Goal: Task Accomplishment & Management: Manage account settings

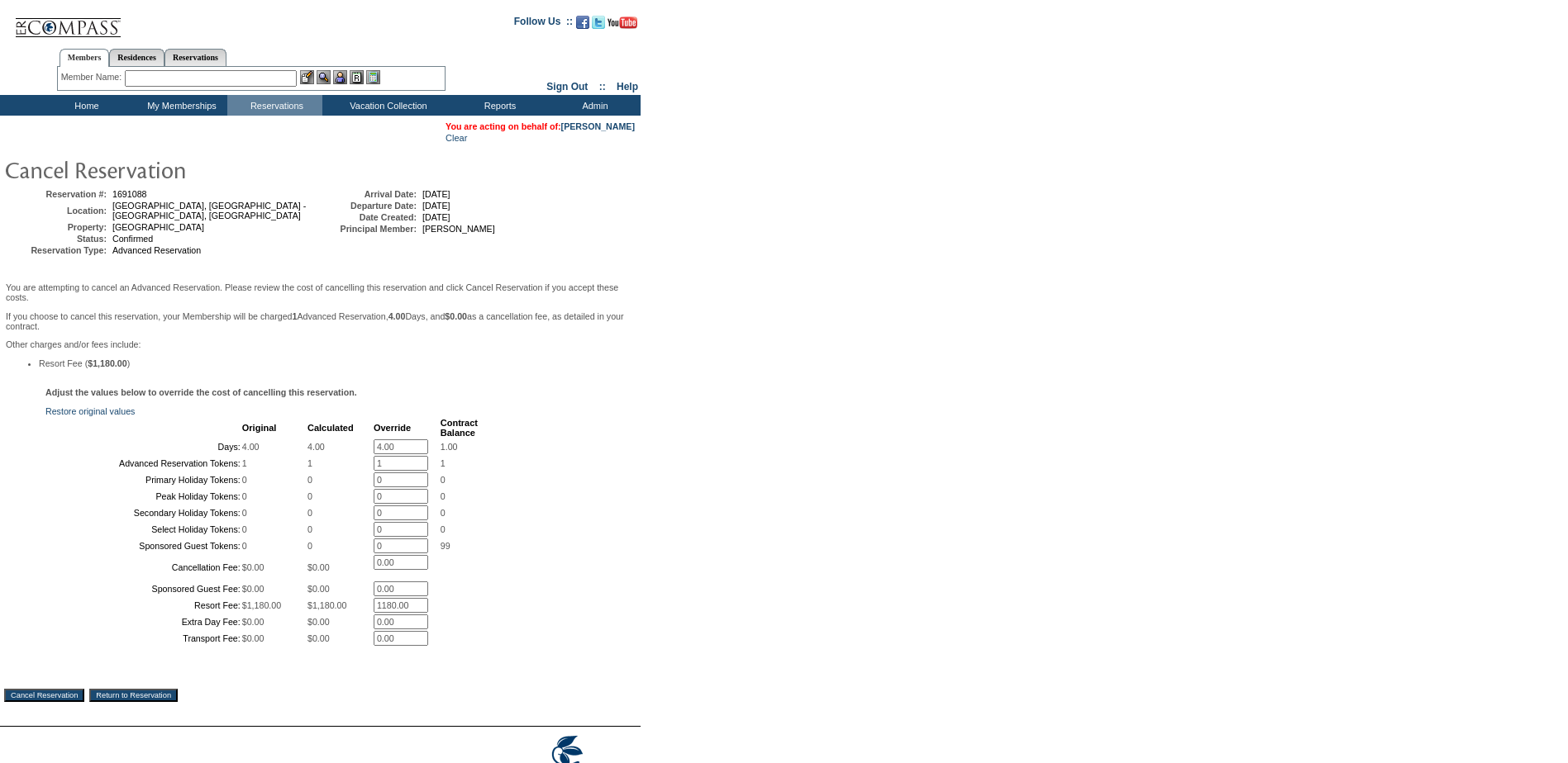
drag, startPoint x: 410, startPoint y: 452, endPoint x: 360, endPoint y: 441, distance: 51.2
click at [319, 444] on tr "Days: 4.00 4.00 4.00 * 1.00" at bounding box center [262, 446] width 430 height 15
click at [621, 426] on div "Adjust the values below to override the cost of cancelling this reservation. Re…" at bounding box center [320, 526] width 632 height 277
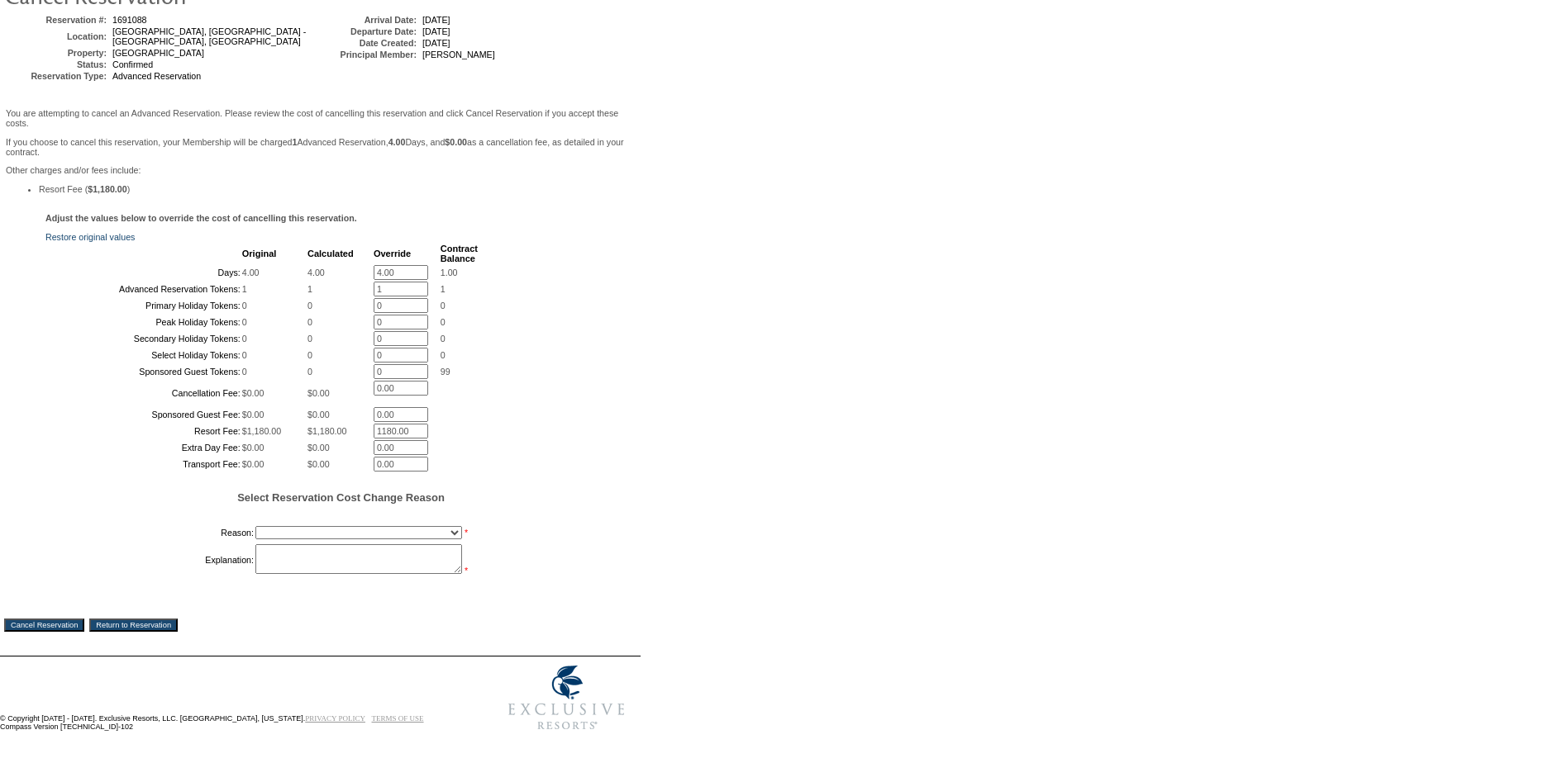
scroll to position [313, 0]
click at [59, 624] on input "Cancel Reservation" at bounding box center [44, 625] width 80 height 13
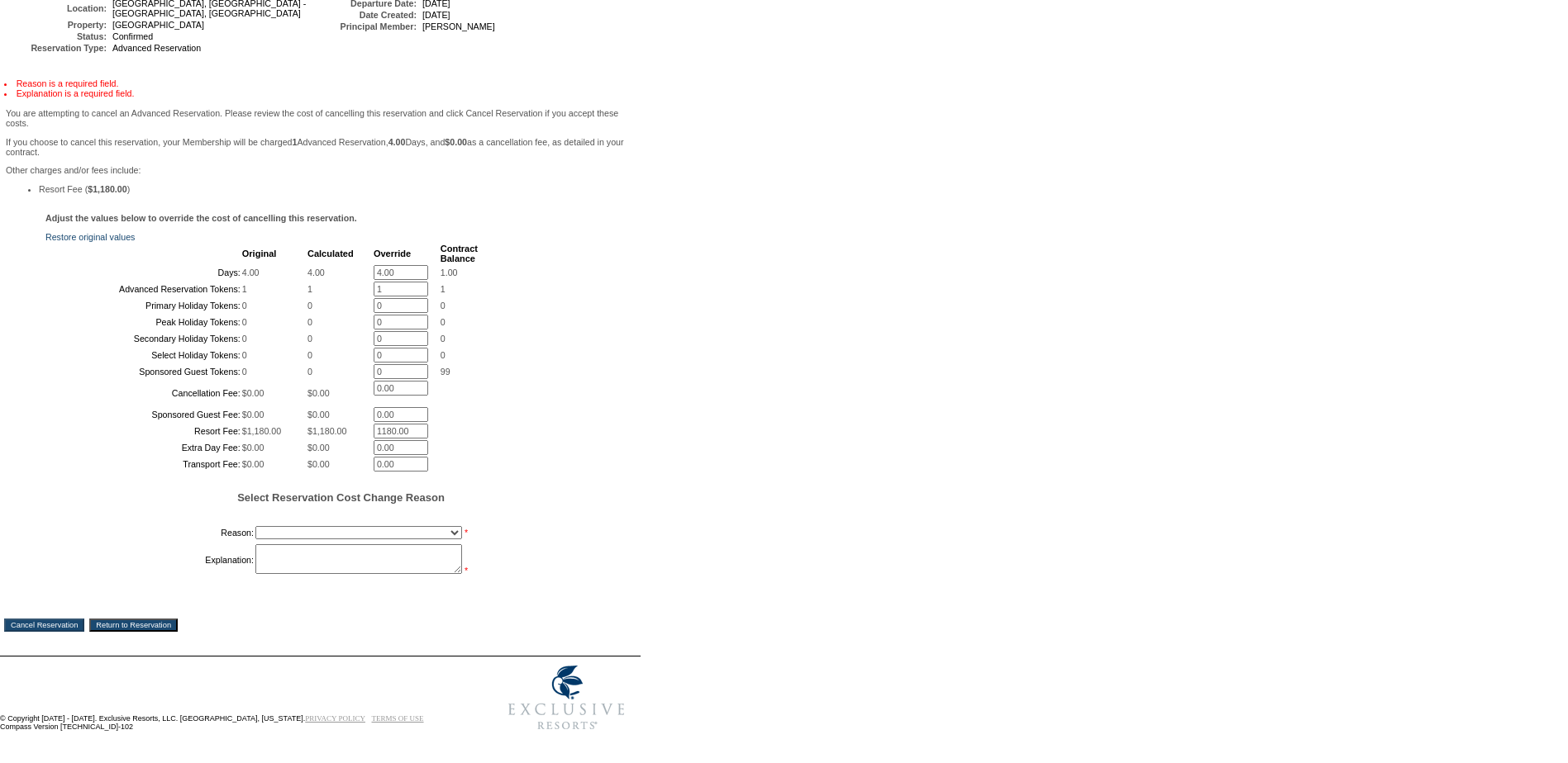
scroll to position [0, 0]
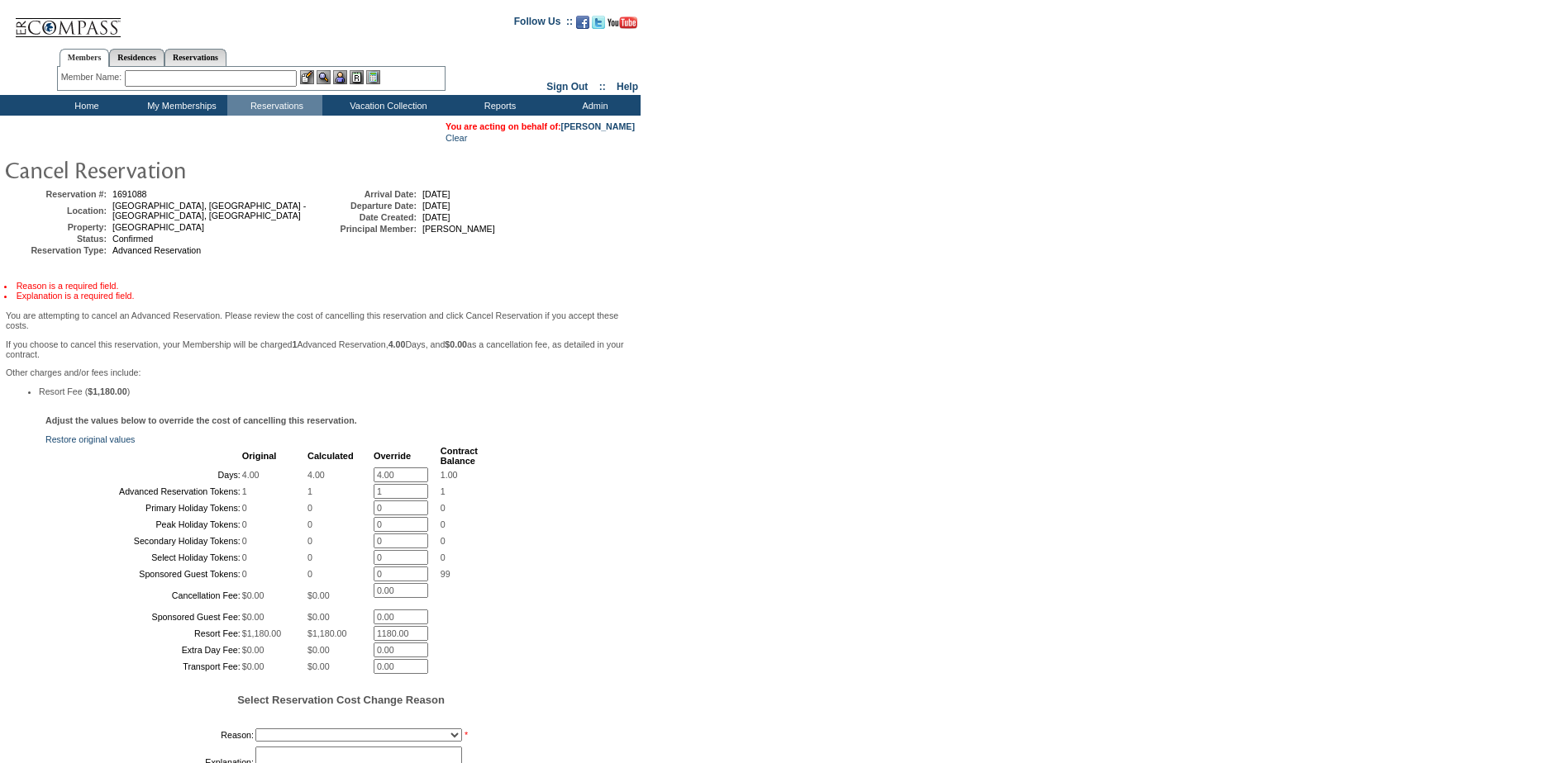
click at [868, 66] on form "Follow Us ::" at bounding box center [780, 473] width 1562 height 938
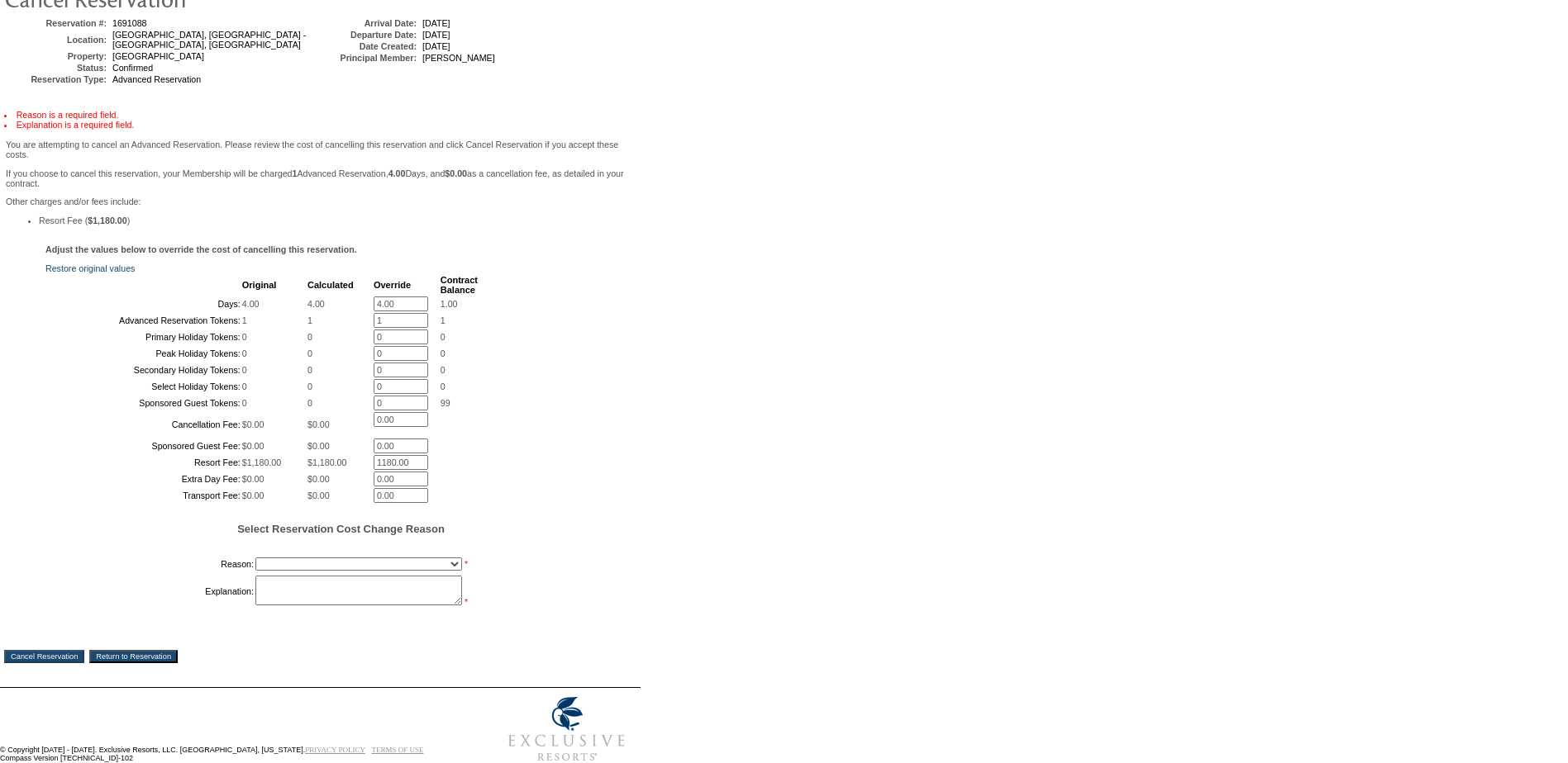
scroll to position [343, 0]
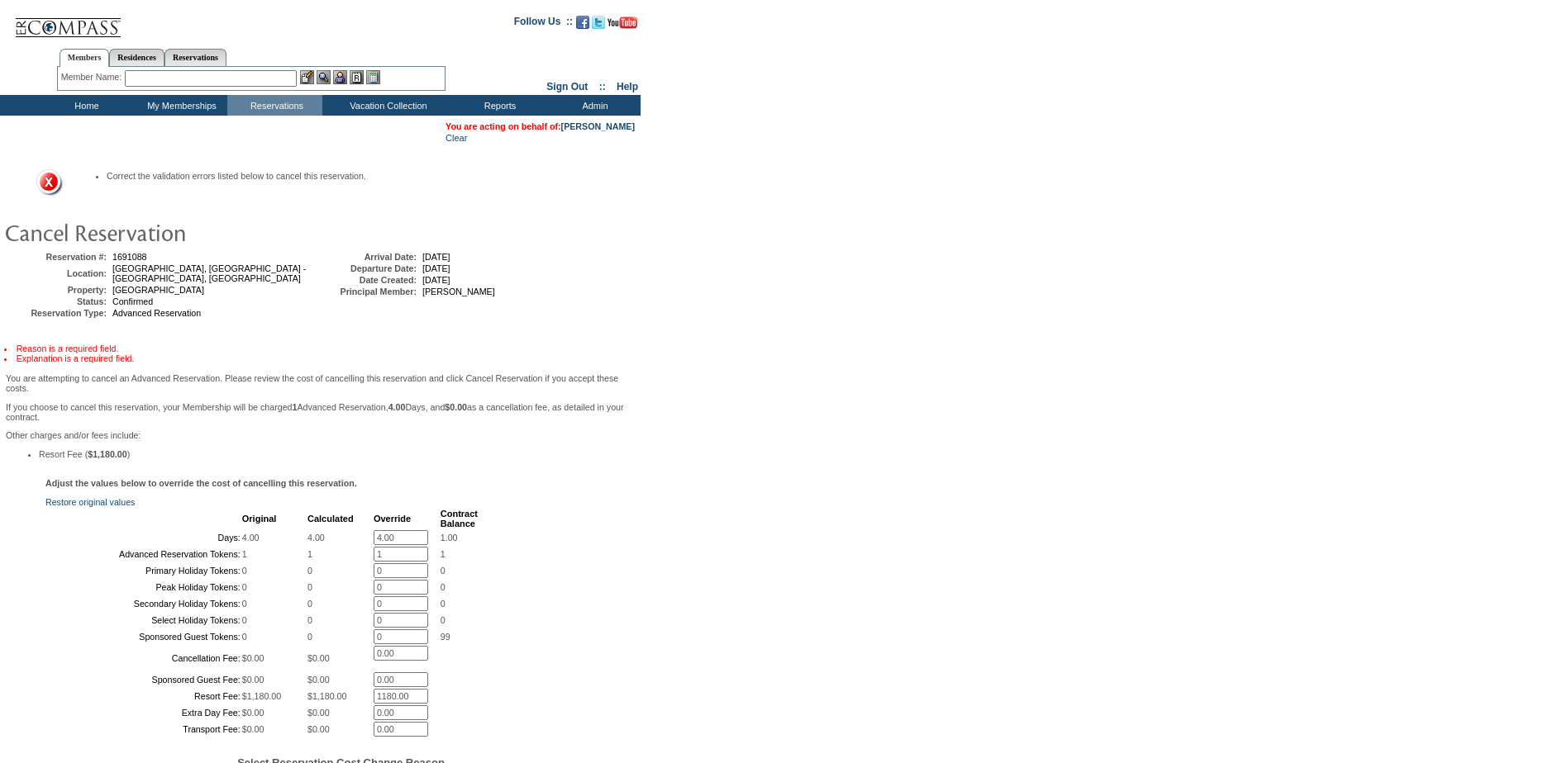
click at [318, 529] on td "Calculated" at bounding box center [340, 519] width 65 height 20
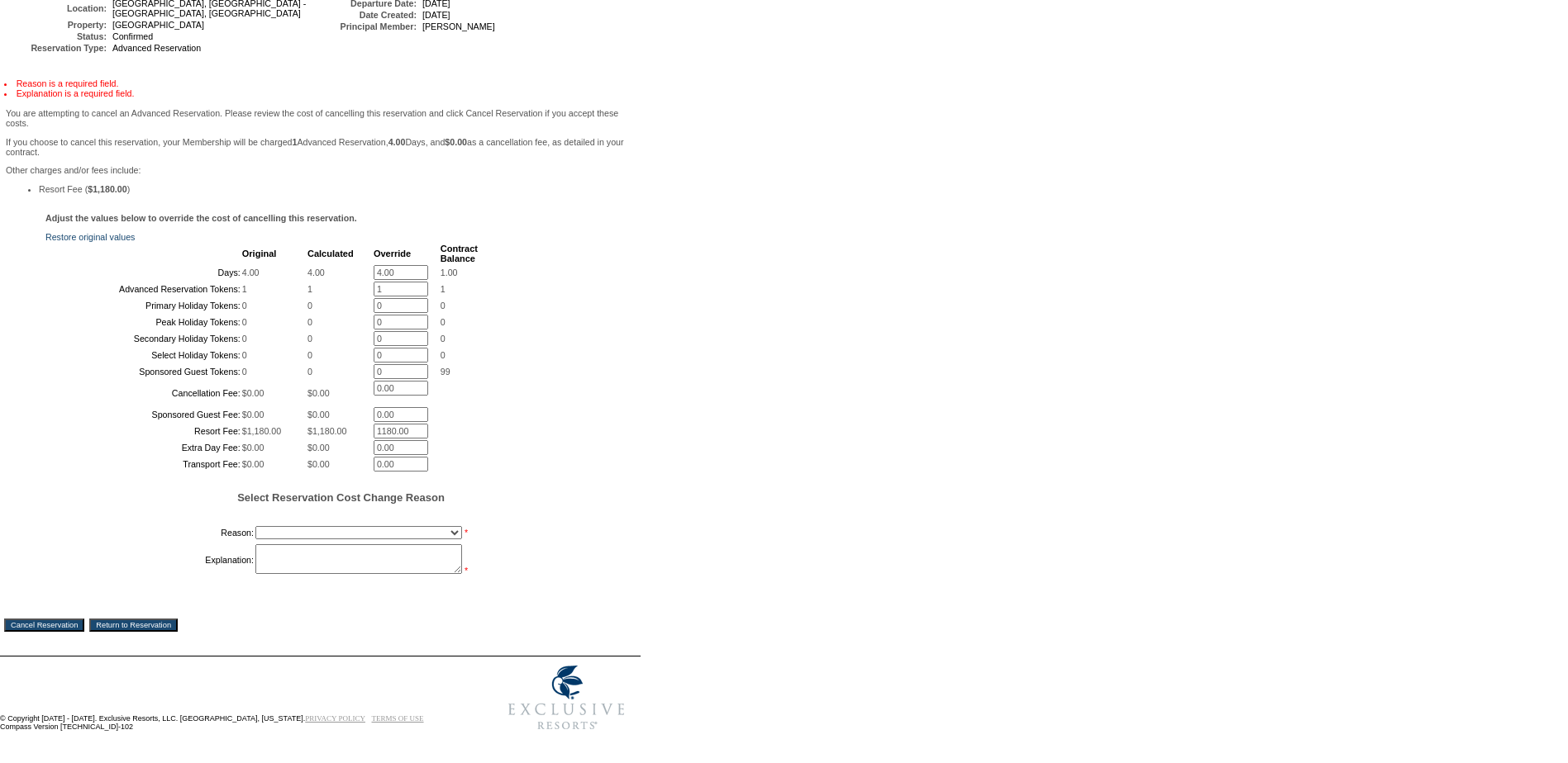
scroll to position [406, 0]
click at [327, 514] on div "Select Reservation Cost Change Reason Reason: Creating Continuous Stay Days Boo…" at bounding box center [340, 534] width 590 height 86
click at [325, 526] on select "Creating Continuous Stay Days Booked After Cancellation Experiential / Hotel / …" at bounding box center [359, 533] width 207 height 13
select select "1048"
click at [256, 526] on select "Creating Continuous Stay Days Booked After Cancellation Experiential / Hotel / …" at bounding box center [359, 533] width 207 height 13
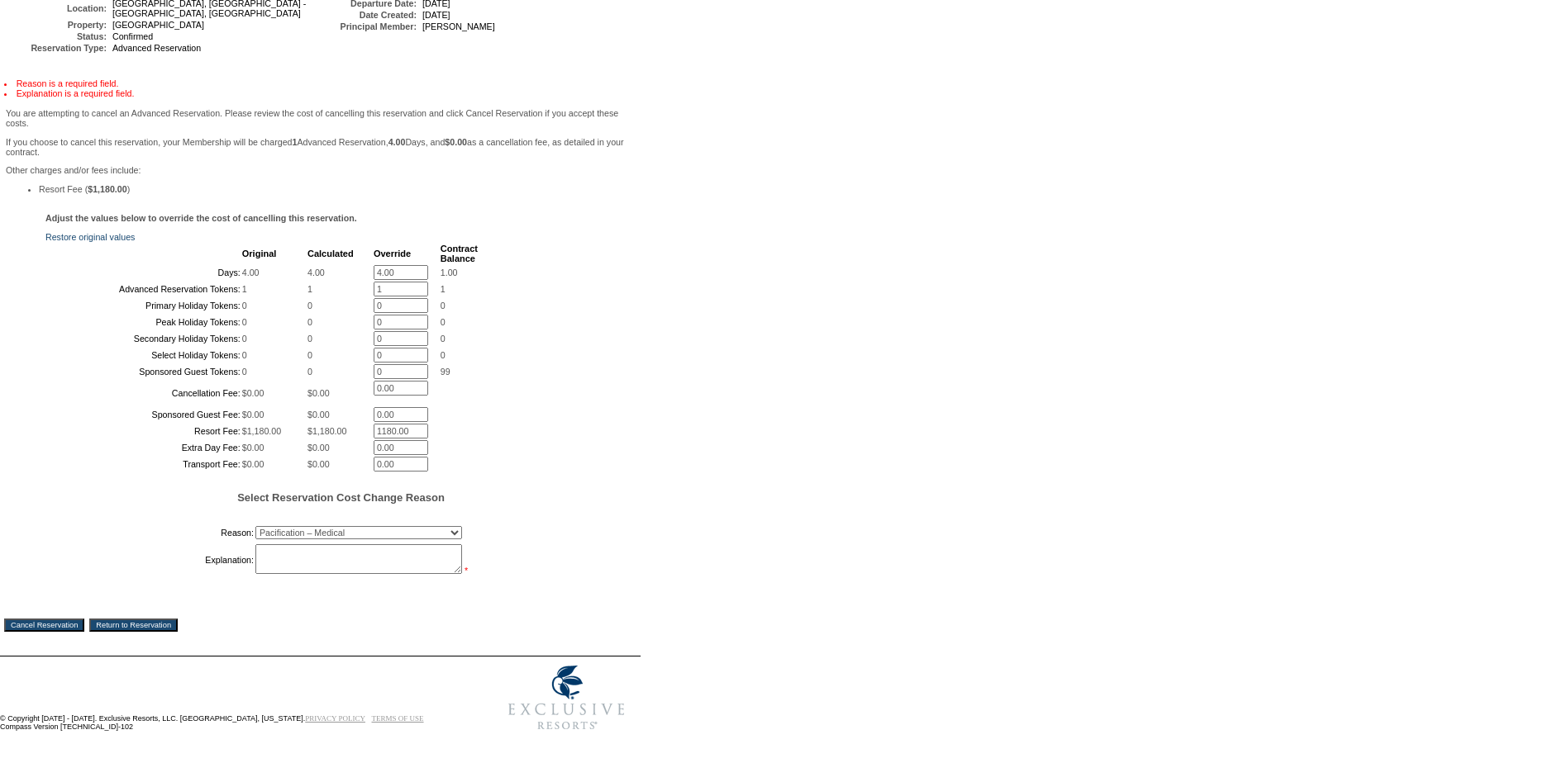
click at [325, 551] on textarea at bounding box center [359, 559] width 207 height 30
click at [307, 549] on textarea "[PERSON_NAME]-CG" at bounding box center [359, 559] width 207 height 30
type textarea "[PERSON_NAME], will try and get rebooked-CG"
click at [74, 619] on input "Cancel Reservation" at bounding box center [44, 625] width 80 height 13
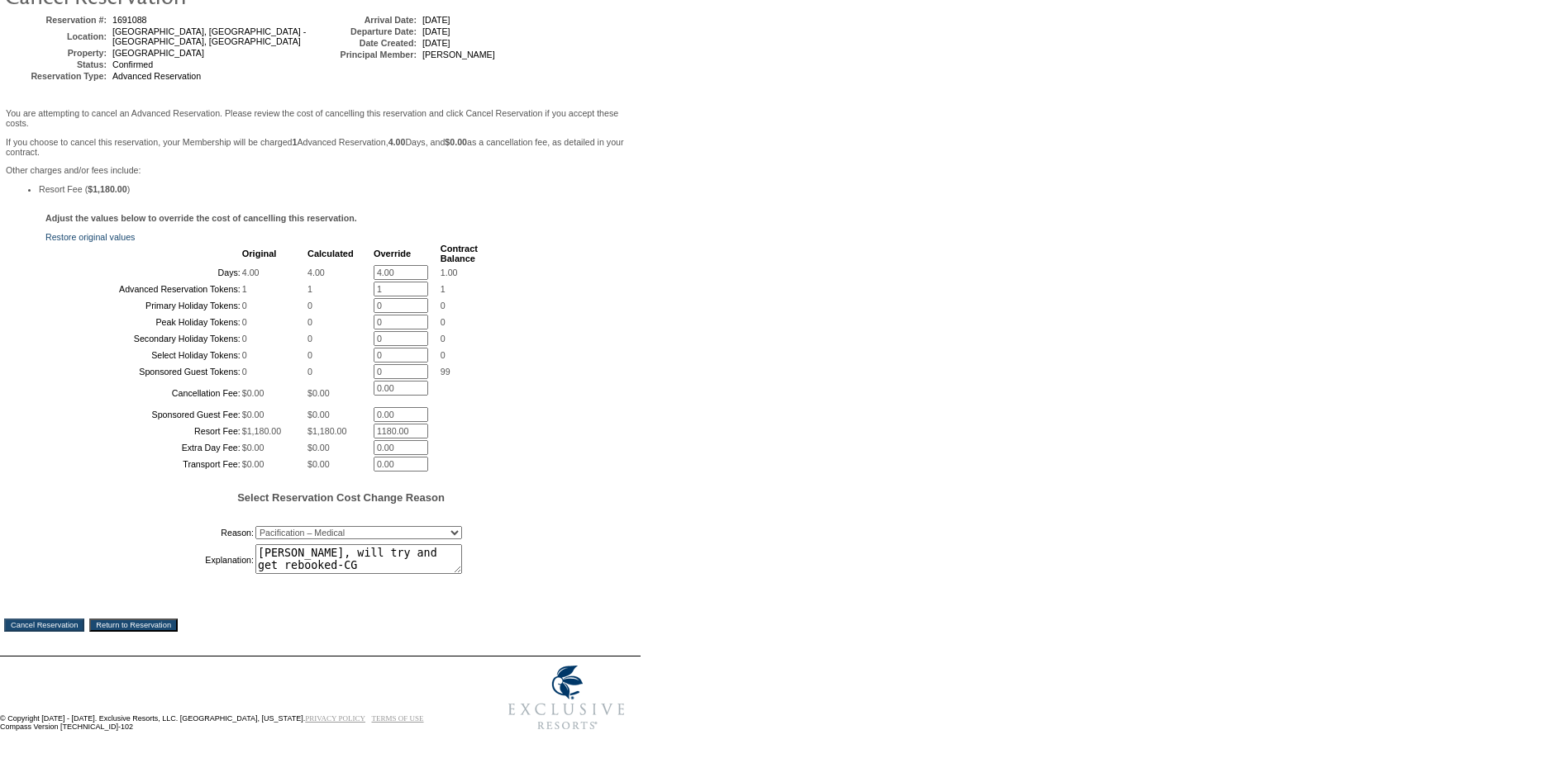
scroll to position [224, 0]
